Goal: Ask a question: Seek information or help from site administrators or community

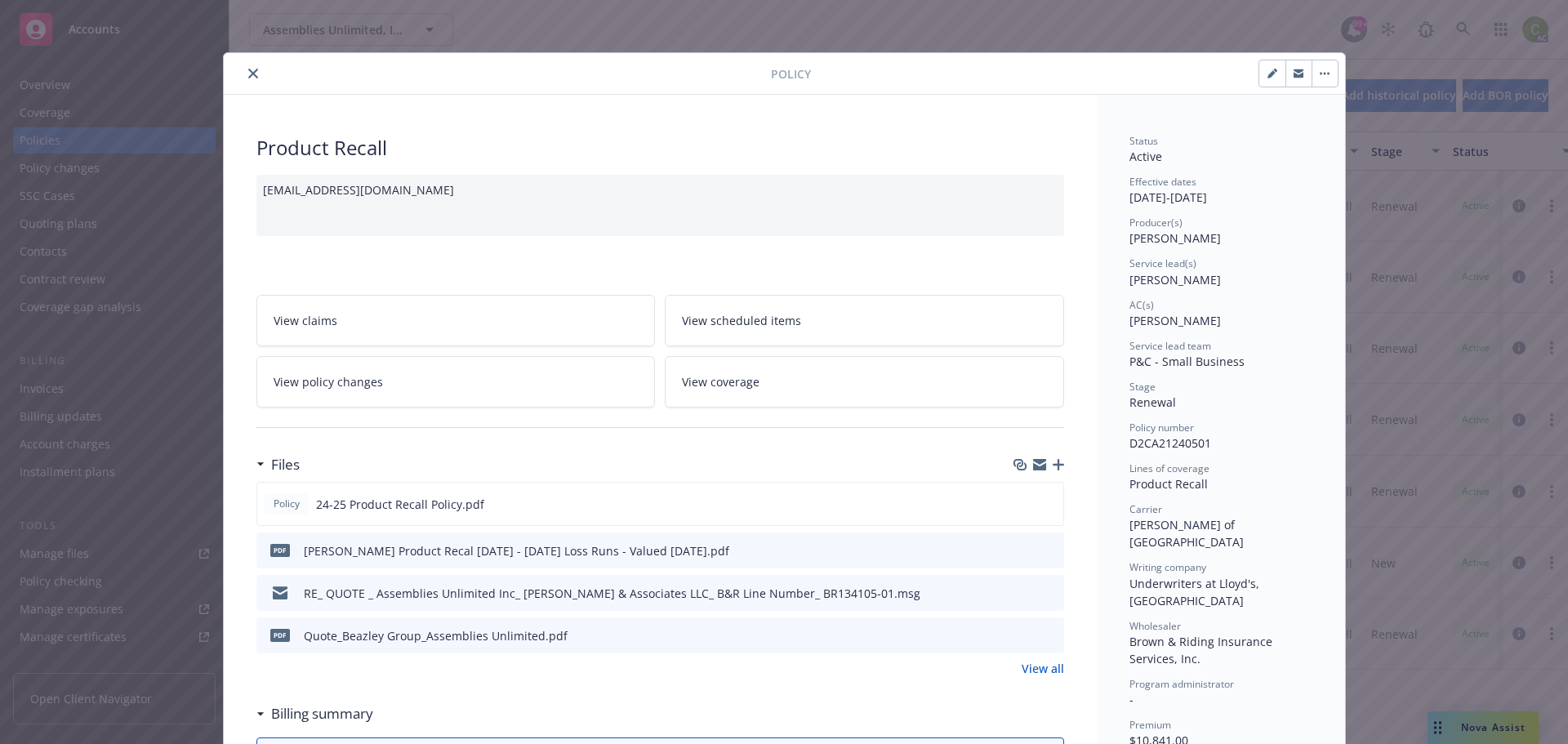
click at [248, 70] on icon "close" at bounding box center [252, 73] width 10 height 10
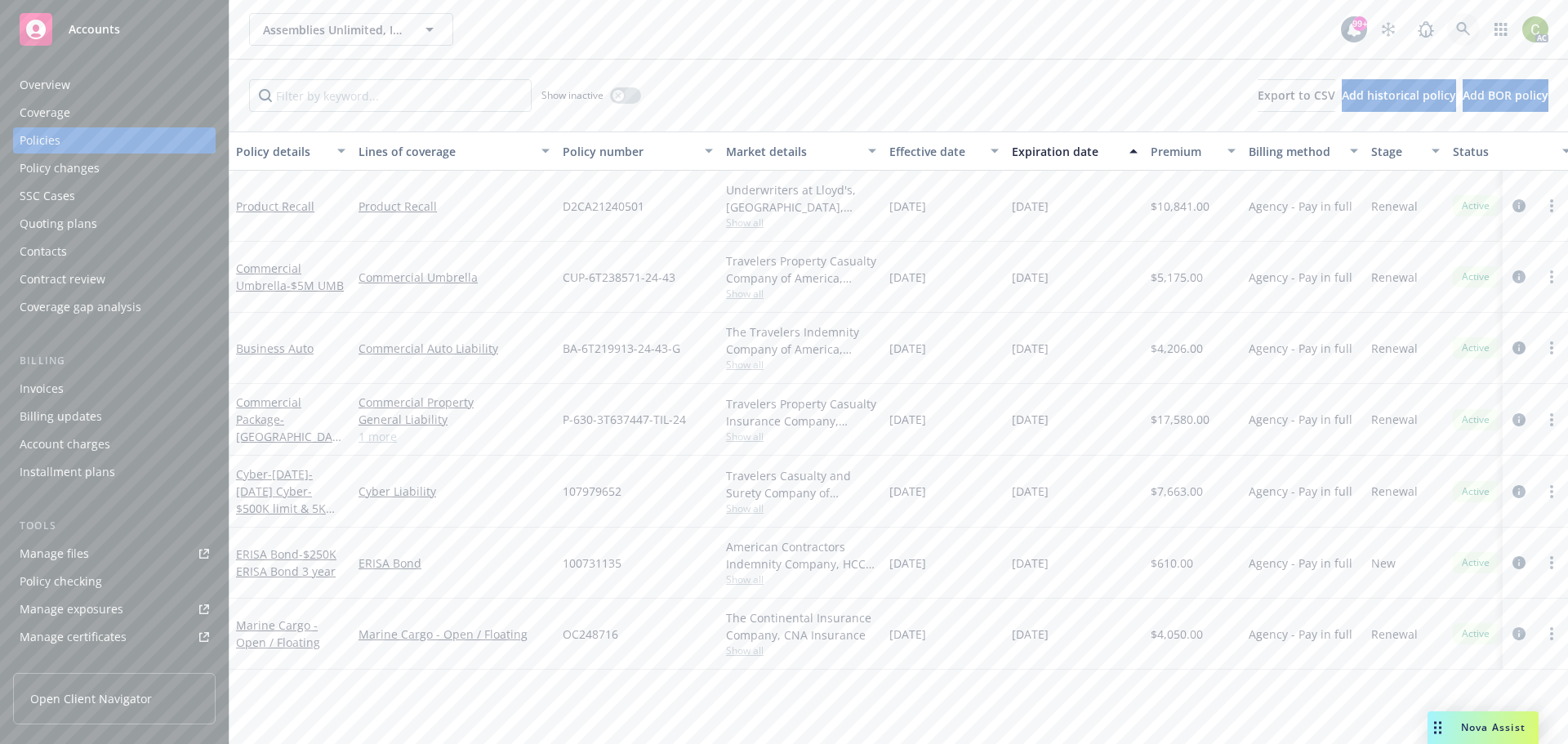
click at [1469, 23] on icon at bounding box center [1463, 29] width 15 height 15
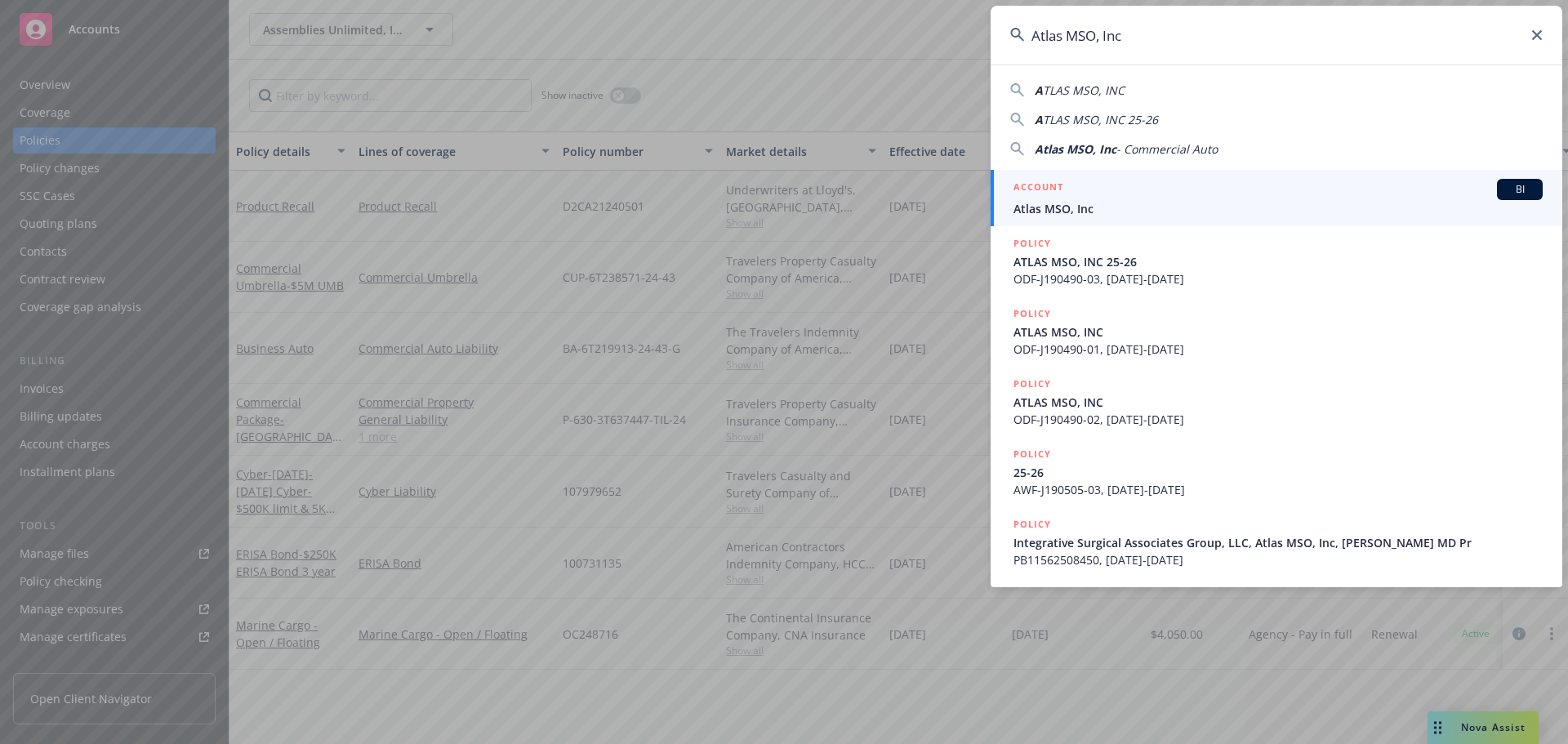
type input "Atlas MSO, Inc"
click at [1096, 199] on div "ACCOUNT BI" at bounding box center [1278, 190] width 529 height 21
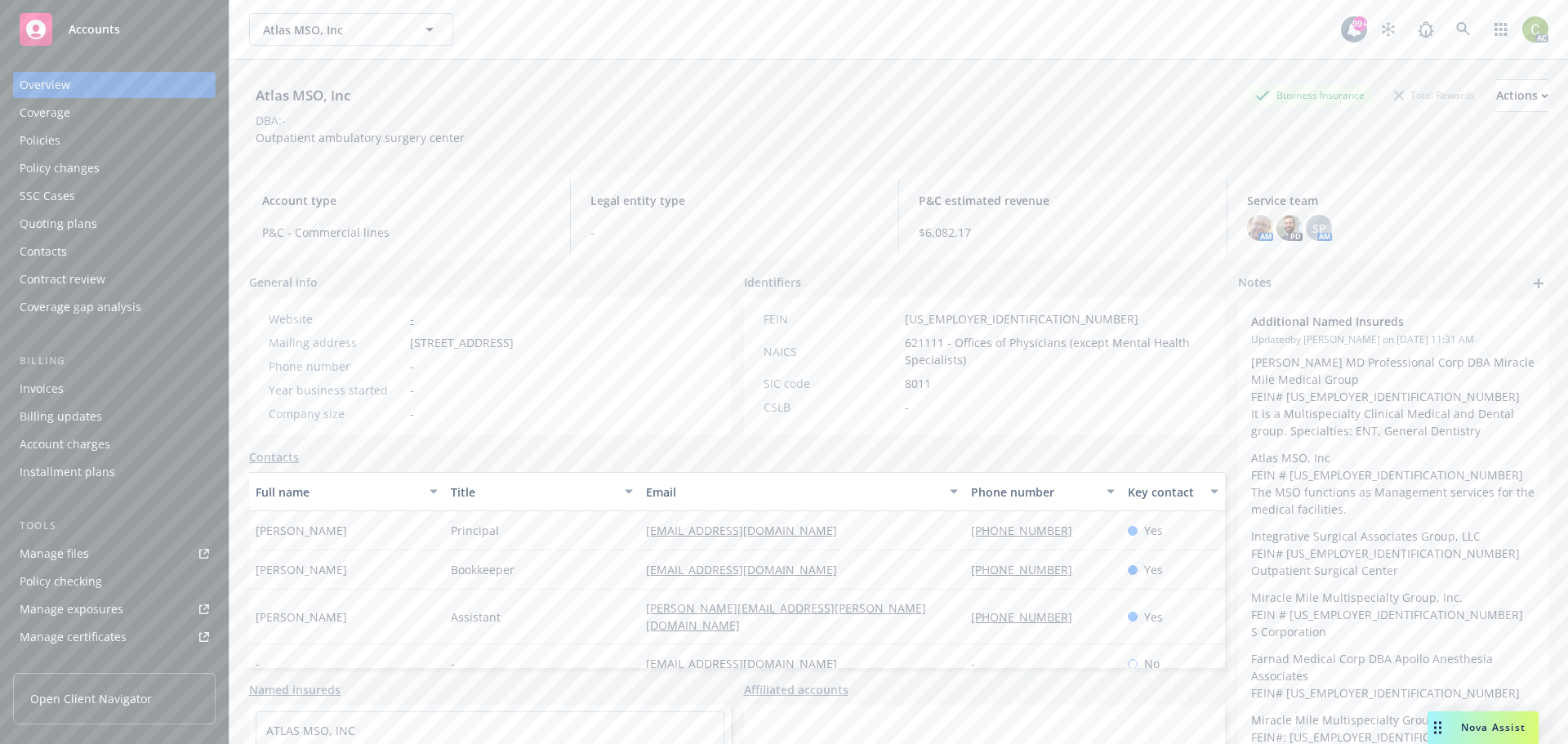
click at [54, 138] on div "Policies" at bounding box center [40, 140] width 41 height 26
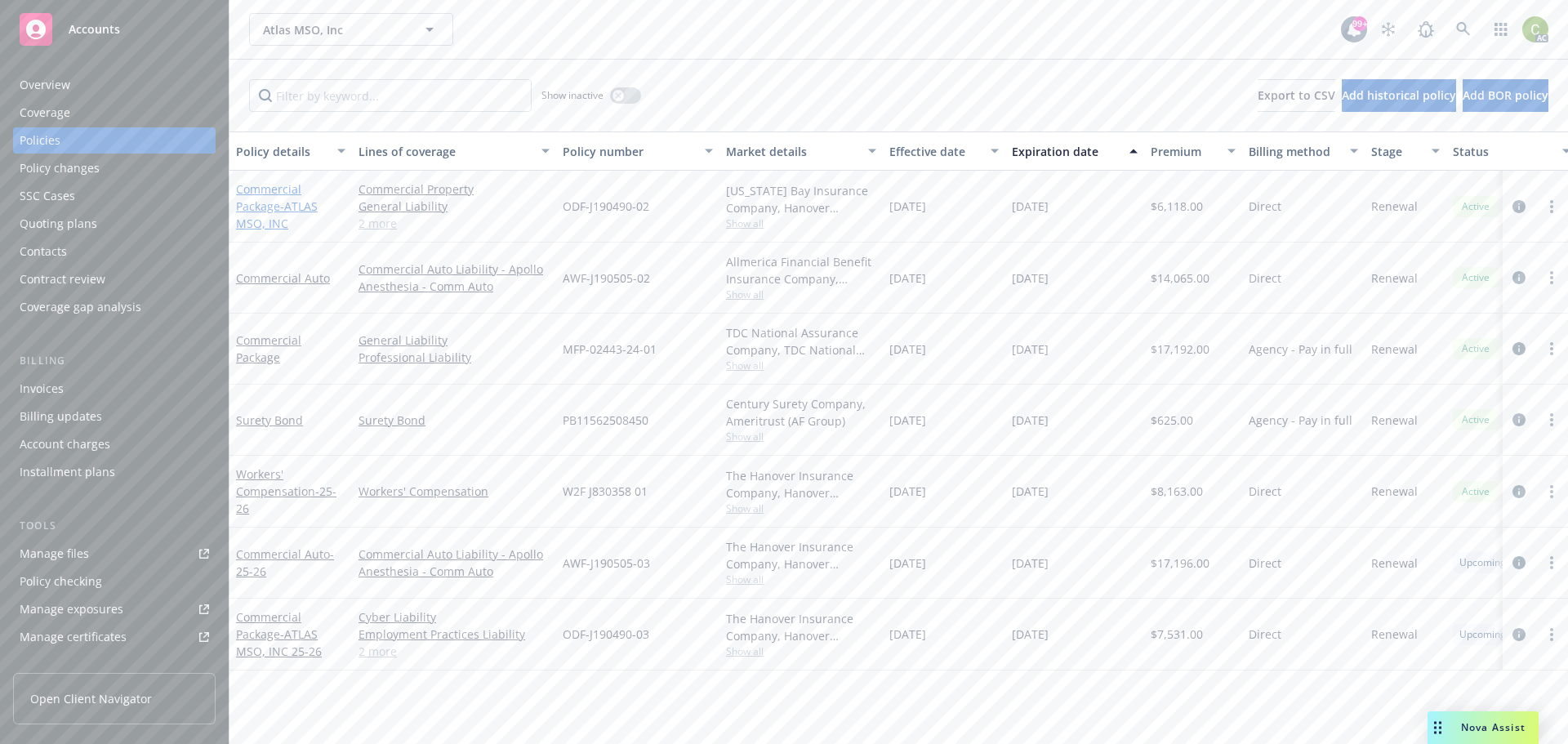
click at [280, 204] on span "- ATLAS MSO, INC" at bounding box center [277, 215] width 82 height 33
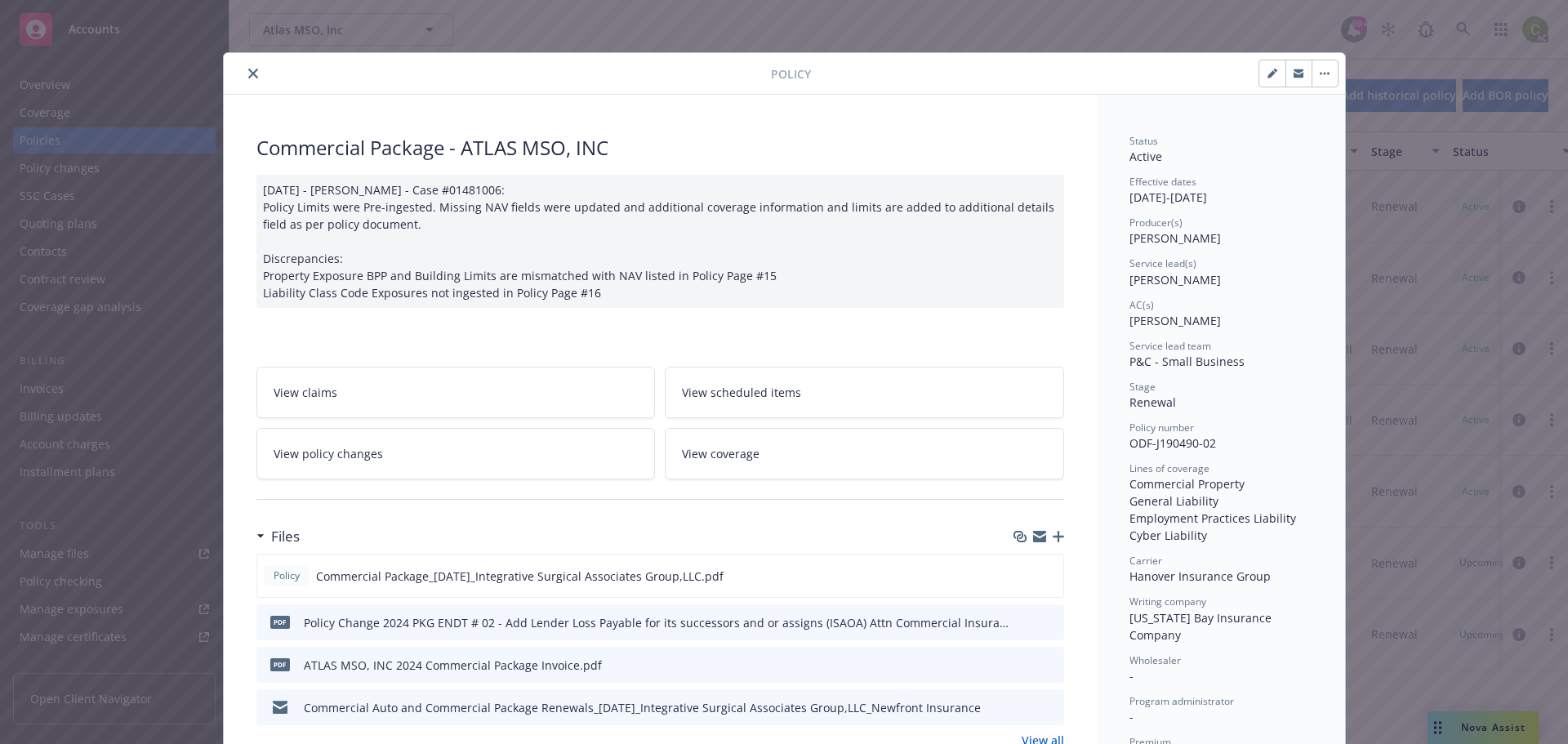
click at [1502, 721] on div "Policy Commercial Package - ATLAS MSO, INC [DATE] - [PERSON_NAME] - Case #01481…" at bounding box center [784, 372] width 1568 height 744
click at [1049, 579] on button "preview file" at bounding box center [1047, 575] width 18 height 15
drag, startPoint x: 248, startPoint y: 77, endPoint x: 406, endPoint y: 167, distance: 181.8
click at [249, 76] on icon "close" at bounding box center [252, 73] width 10 height 10
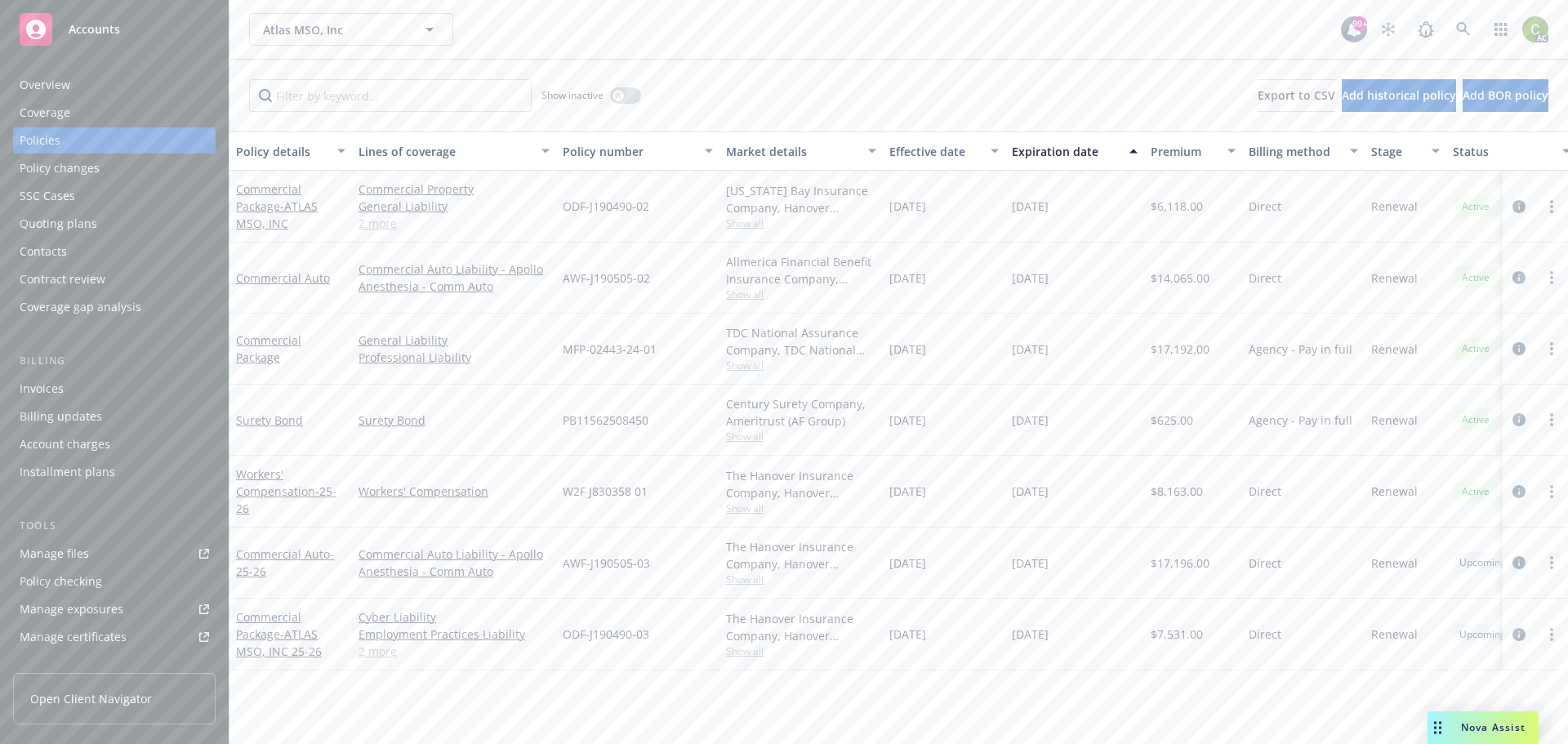
click at [1485, 719] on div "Nova Assist" at bounding box center [1483, 728] width 111 height 33
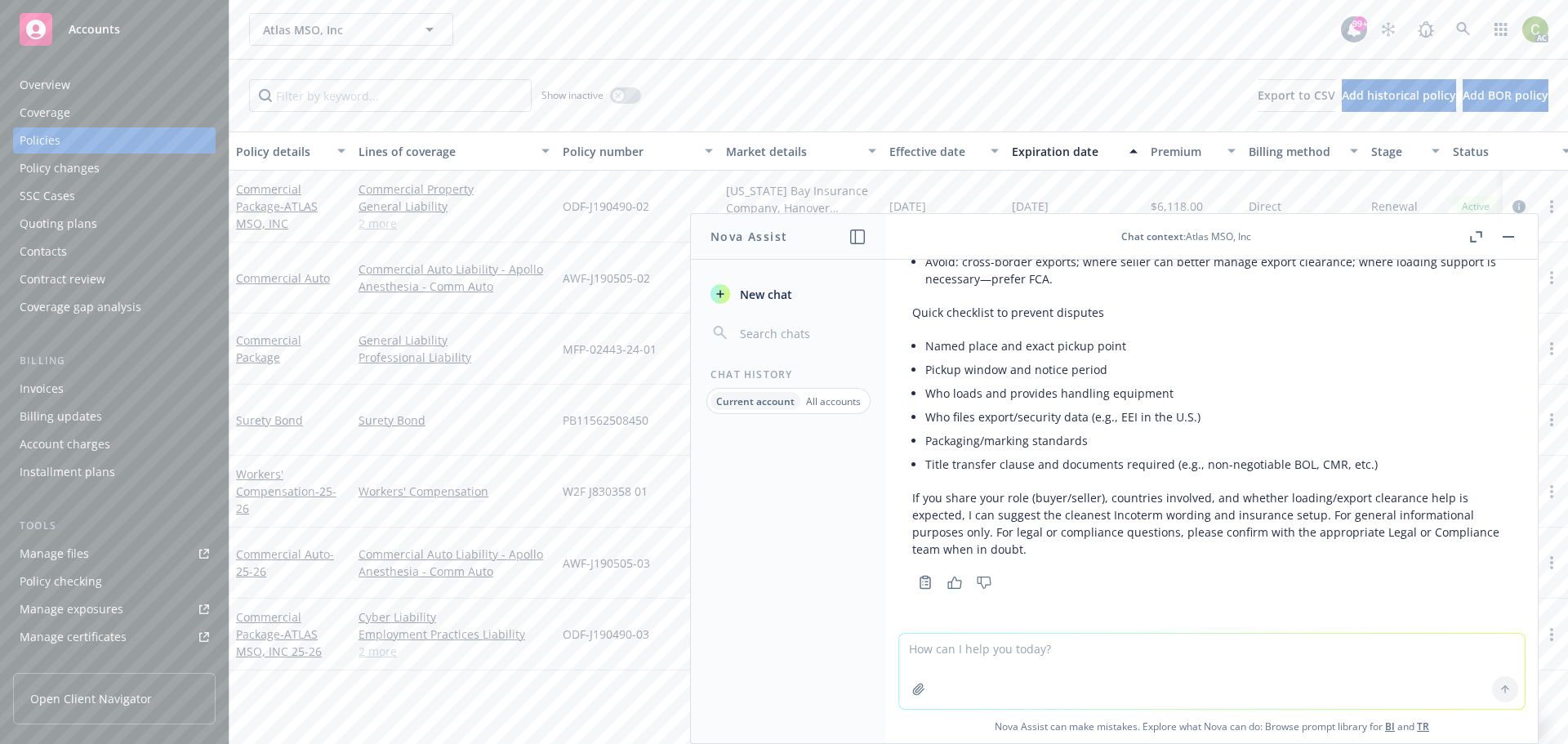
click at [1057, 660] on textarea at bounding box center [1211, 672] width 625 height 75
type textarea "is rat [MEDICAL_DATA] covered under a commercial property policy"
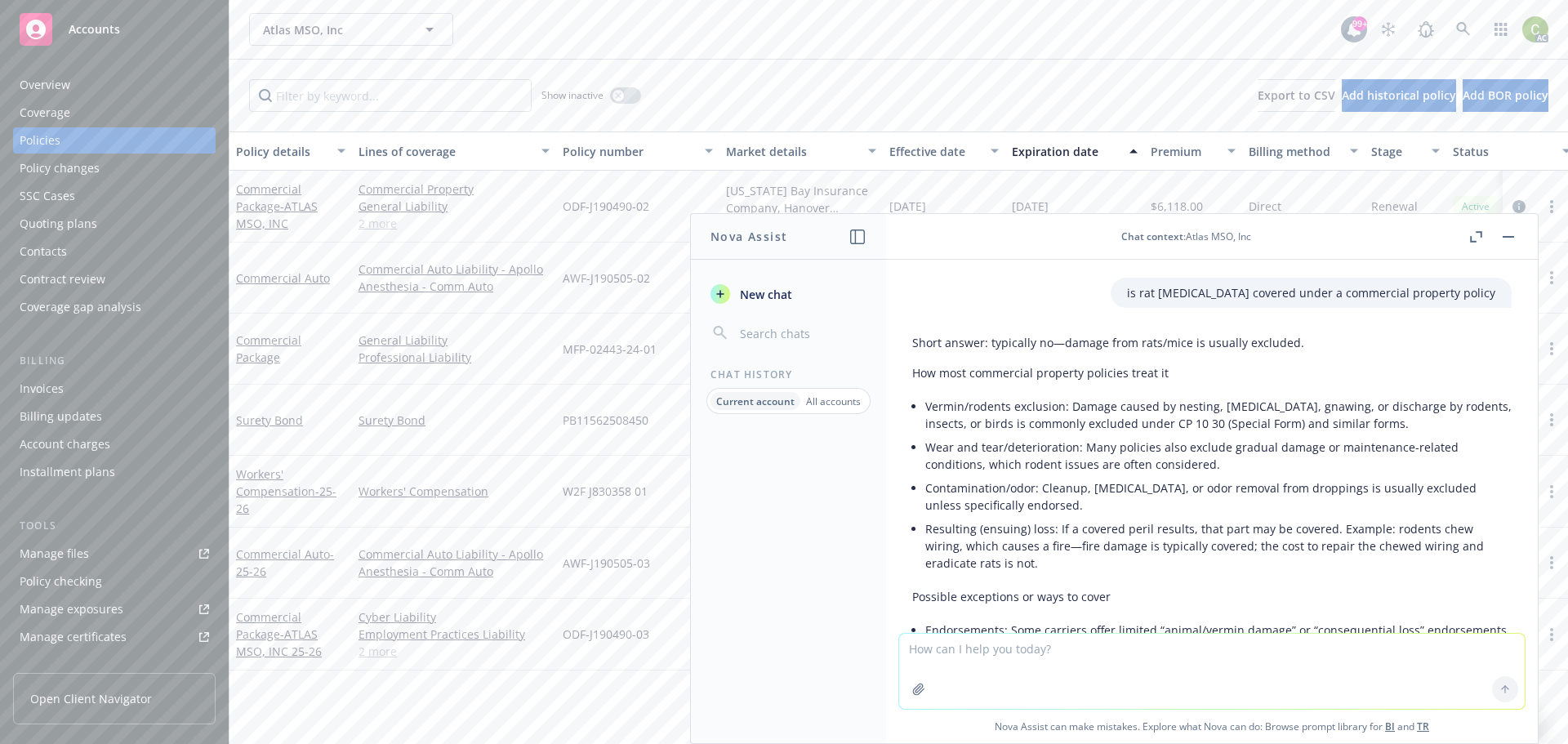
scroll to position [2206, 0]
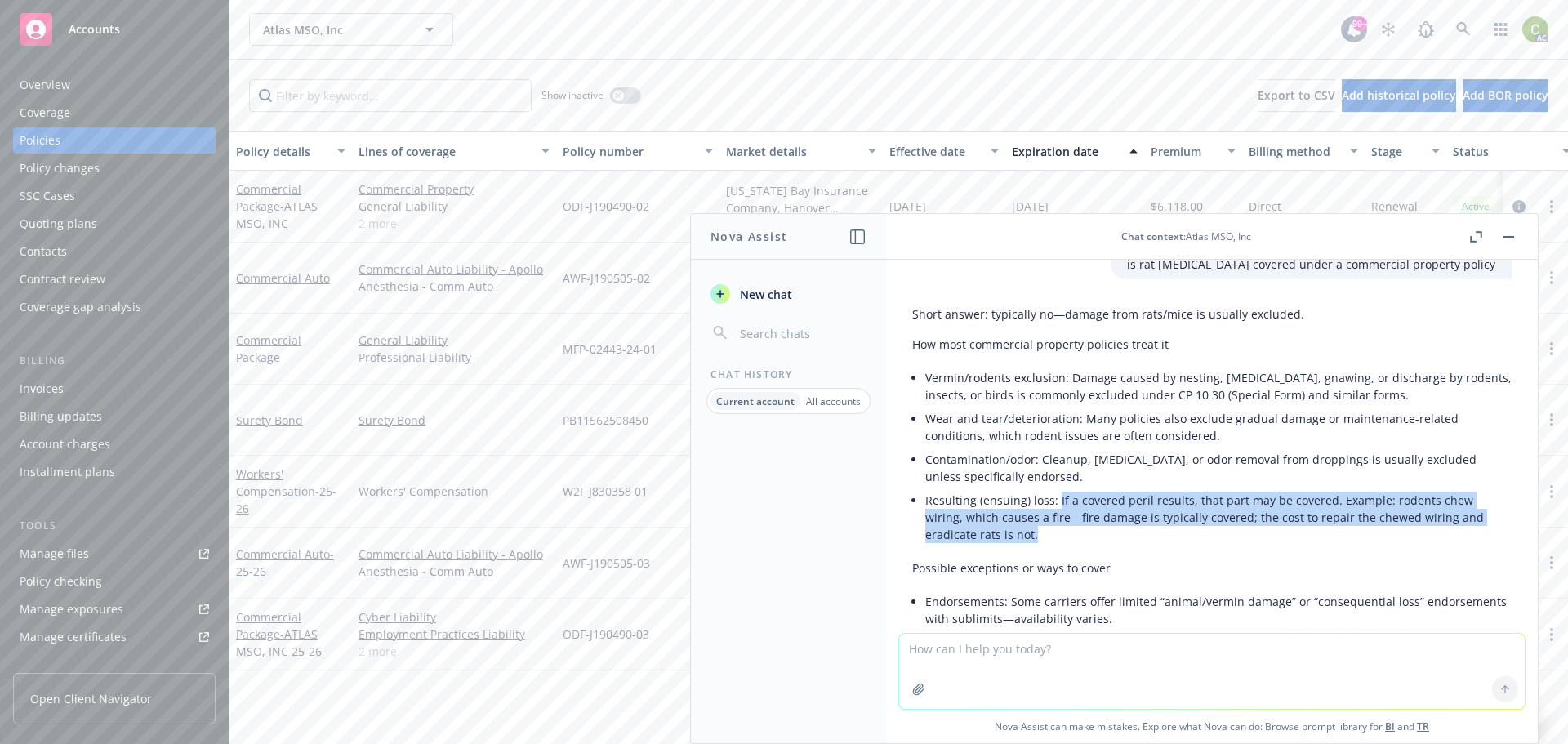
drag, startPoint x: 1033, startPoint y: 540, endPoint x: 1056, endPoint y: 499, distance: 47.0
click at [1056, 499] on li "Resulting (ensuing) loss: If a covered peril results, that part may be covered.…" at bounding box center [1218, 517] width 586 height 58
copy li "If a covered peril results, that part may be covered. Example: rodents chew wir…"
click at [1511, 245] on button "button" at bounding box center [1508, 237] width 20 height 20
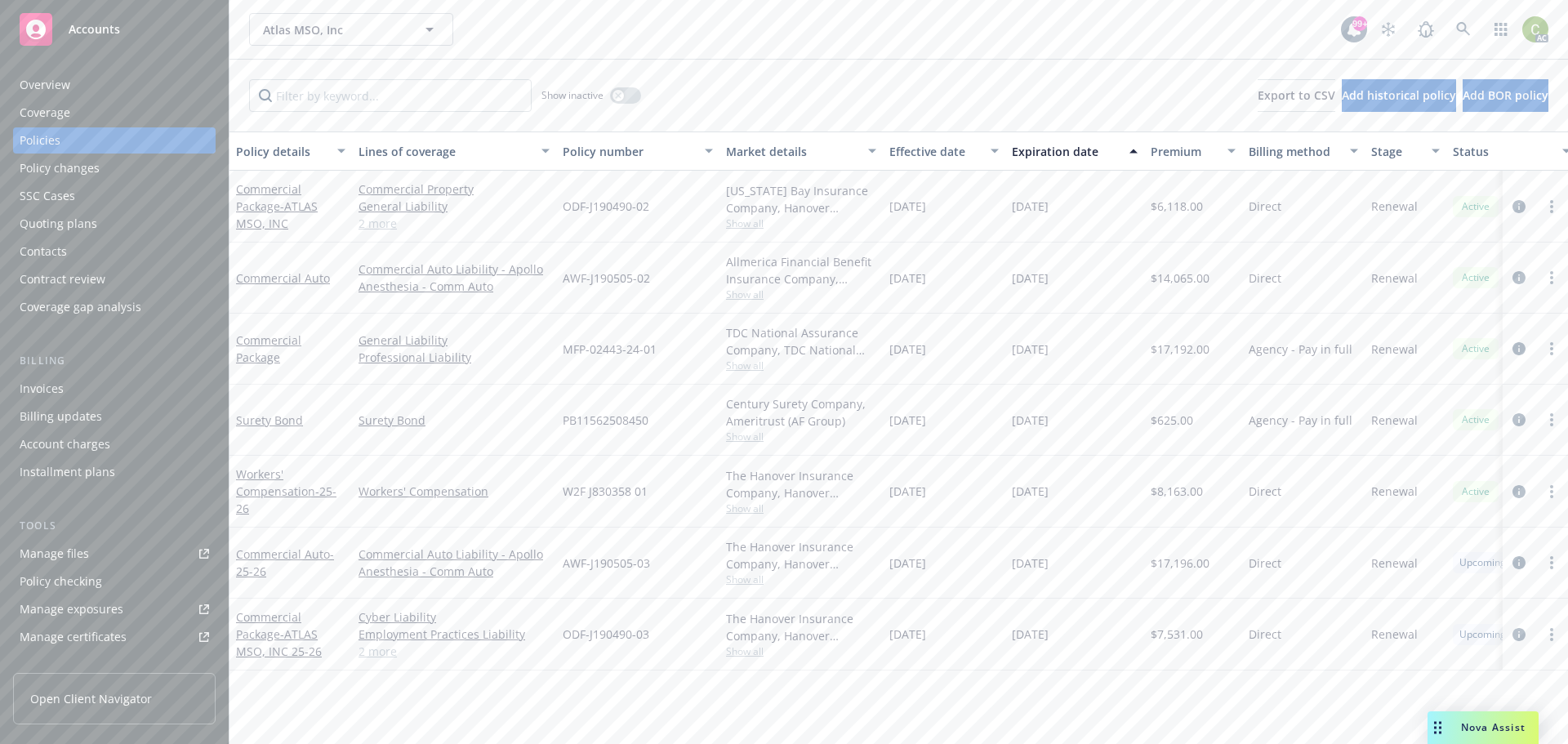
click at [1471, 723] on span "Nova Assist" at bounding box center [1493, 727] width 64 height 14
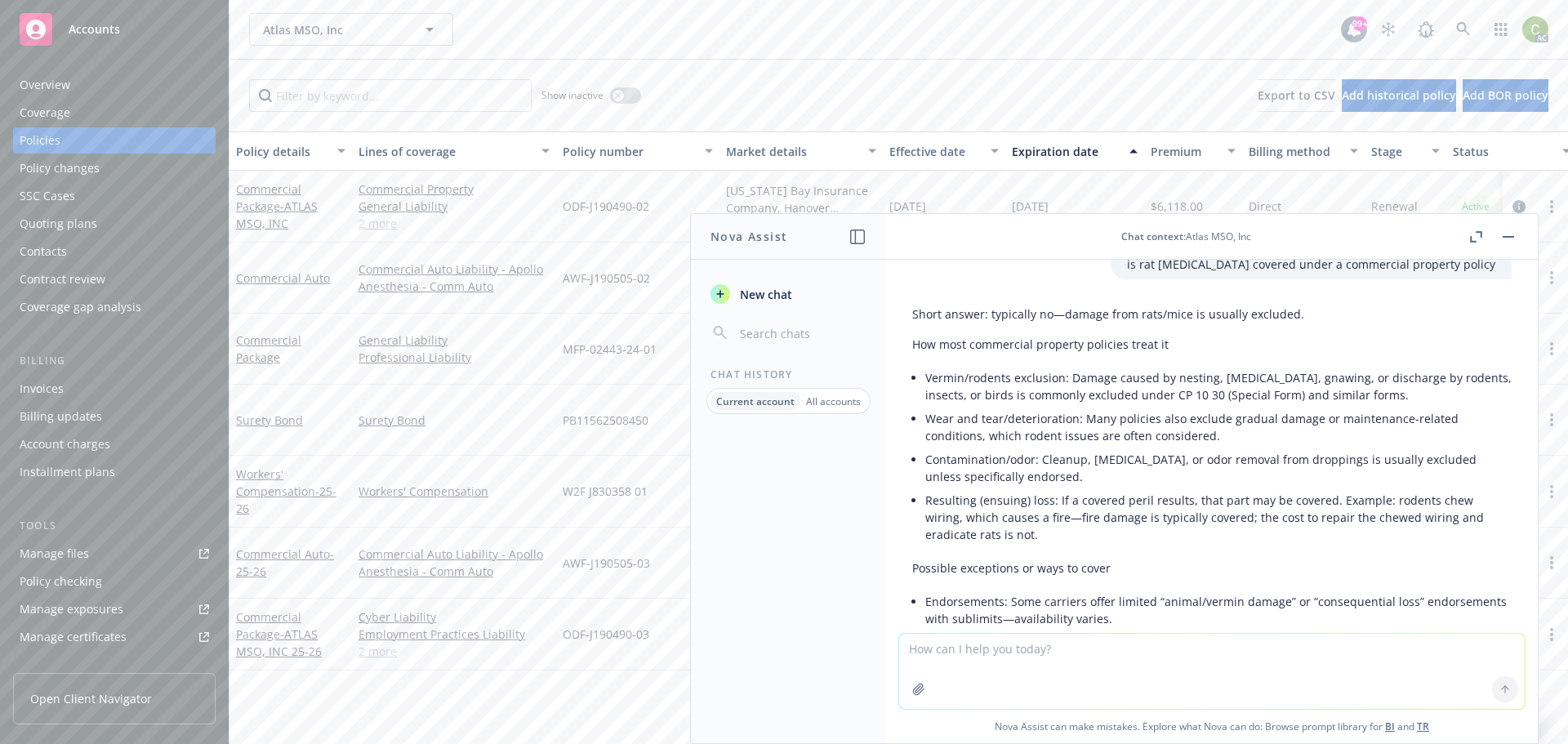
click at [1054, 652] on textarea at bounding box center [1211, 672] width 625 height 75
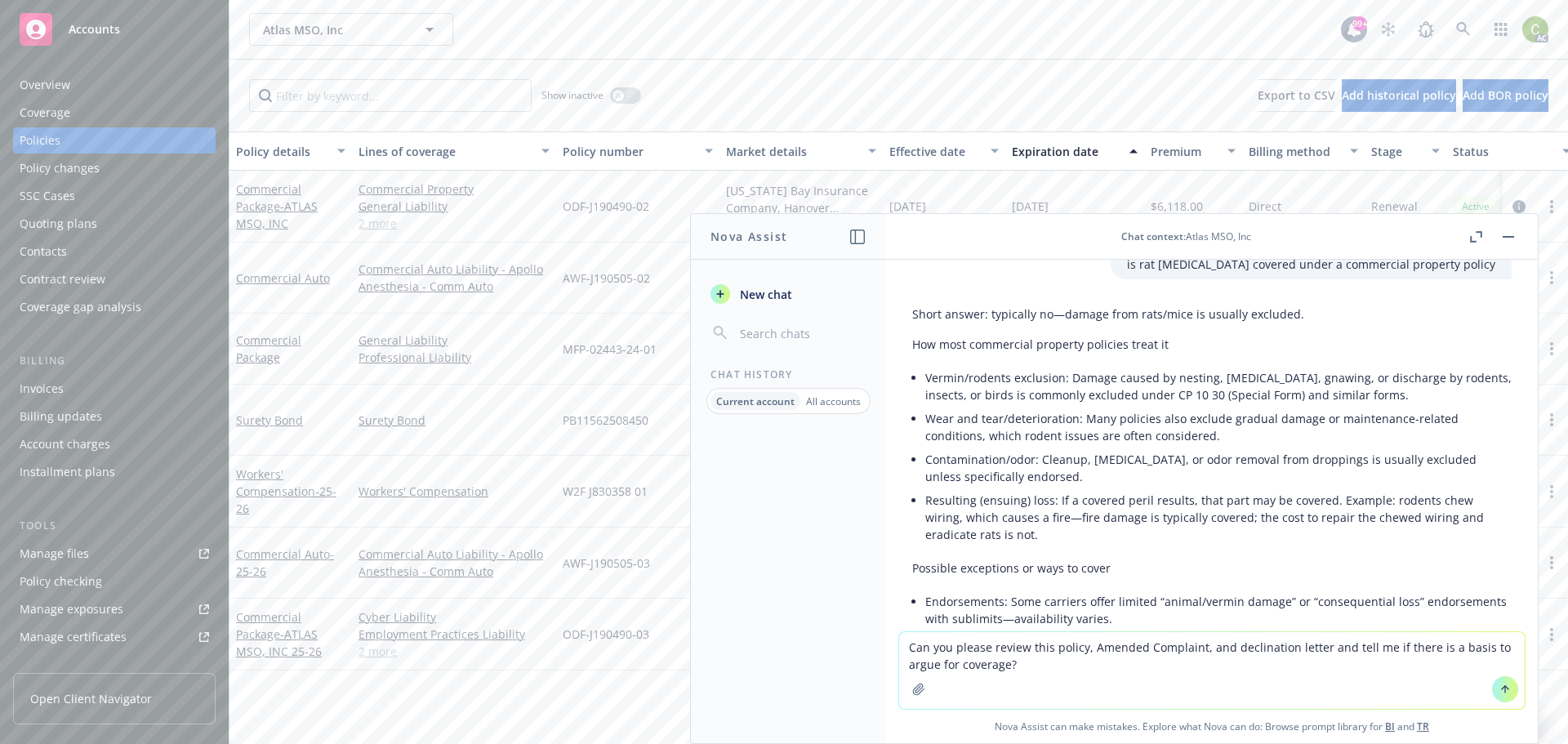
type textarea "Can you please review this policy, Amended Complaint, and declination letter an…"
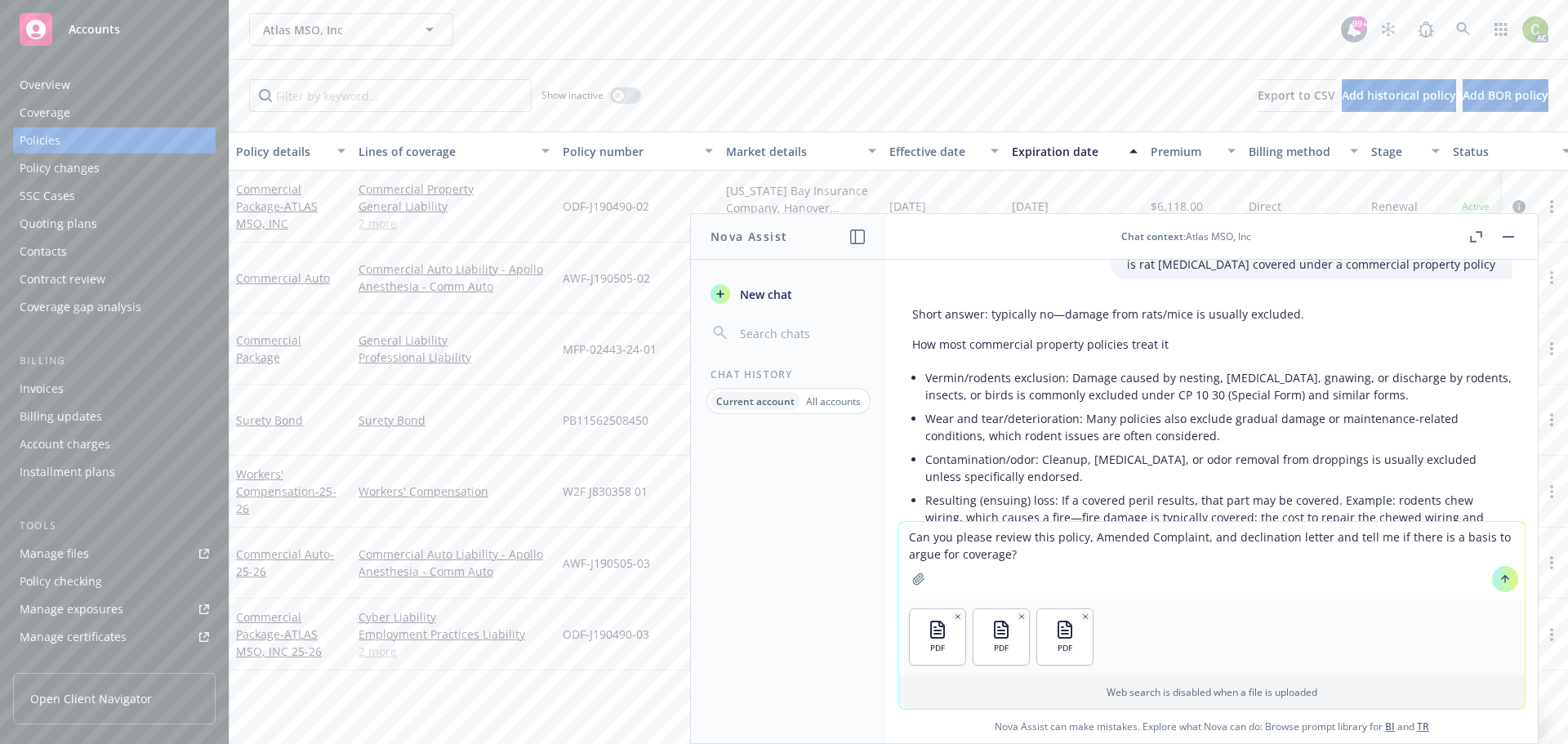
click at [1500, 584] on icon at bounding box center [1505, 579] width 11 height 11
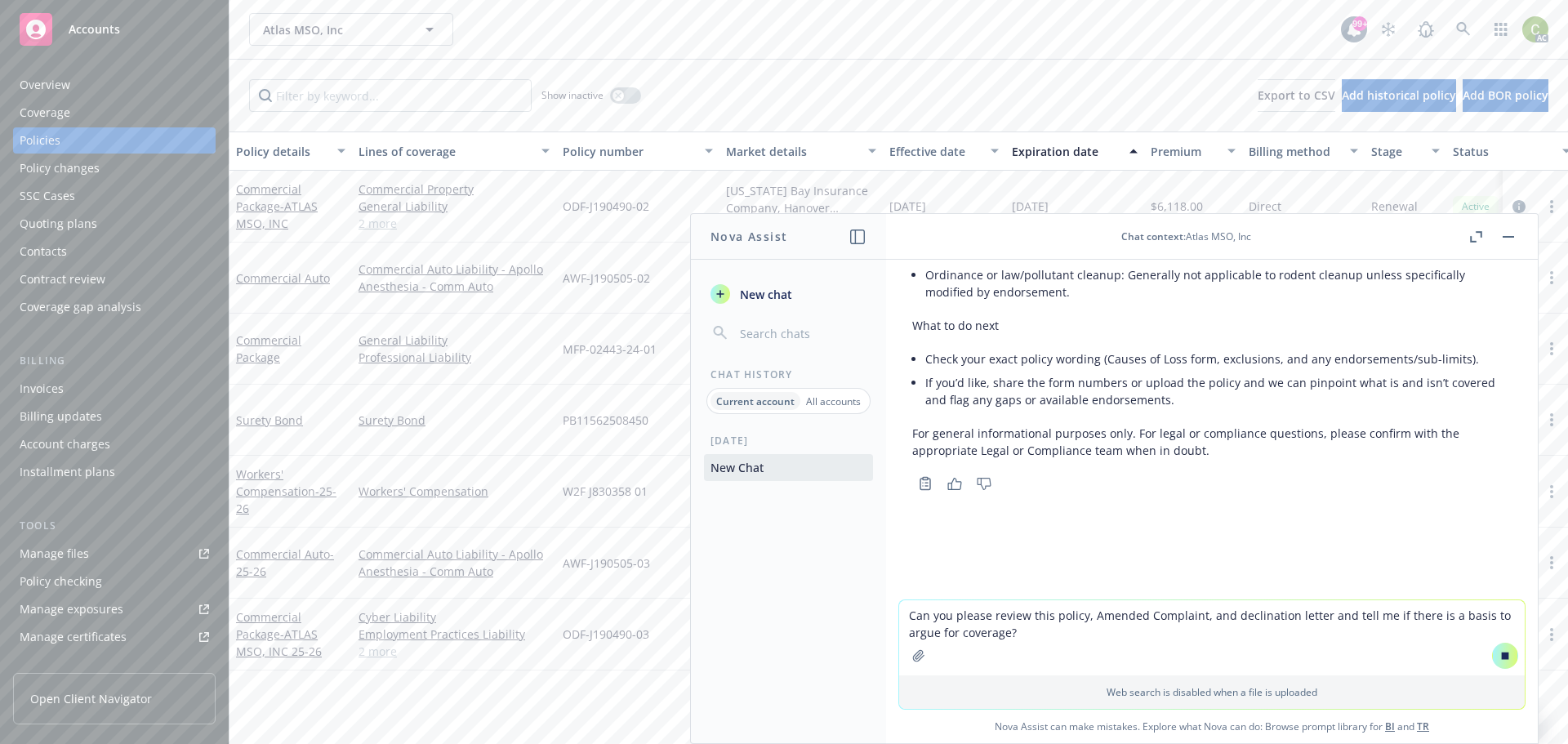
scroll to position [2638, 0]
